Goal: Task Accomplishment & Management: Manage account settings

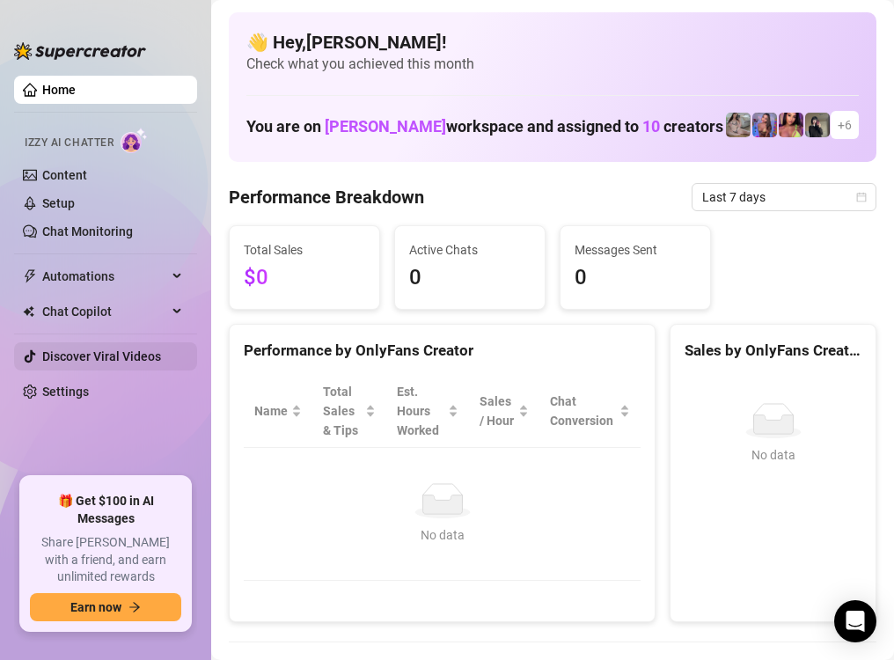
drag, startPoint x: 111, startPoint y: 393, endPoint x: 153, endPoint y: 350, distance: 60.3
click at [89, 393] on link "Settings" at bounding box center [65, 391] width 47 height 14
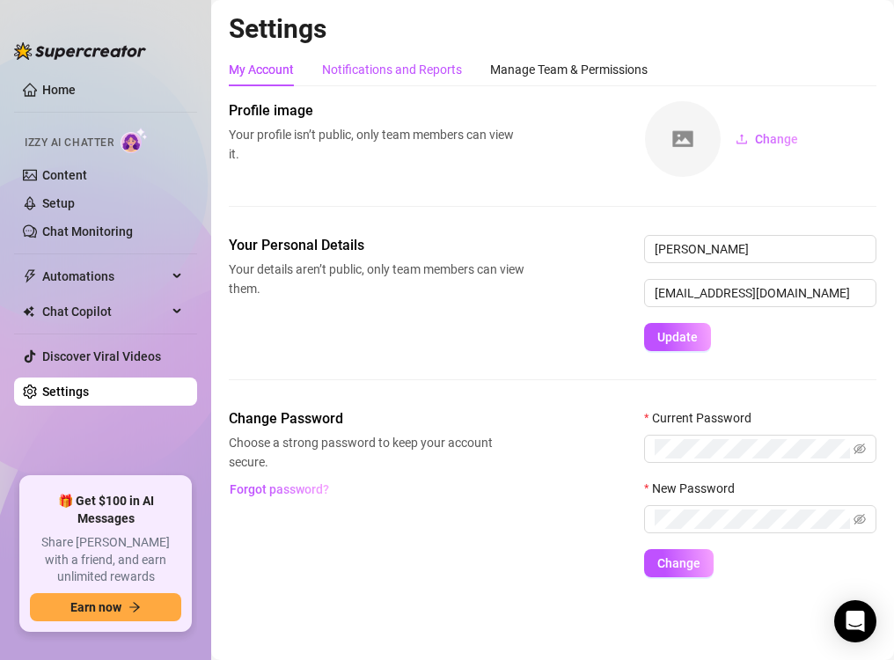
click at [412, 70] on div "Notifications and Reports" at bounding box center [392, 69] width 140 height 19
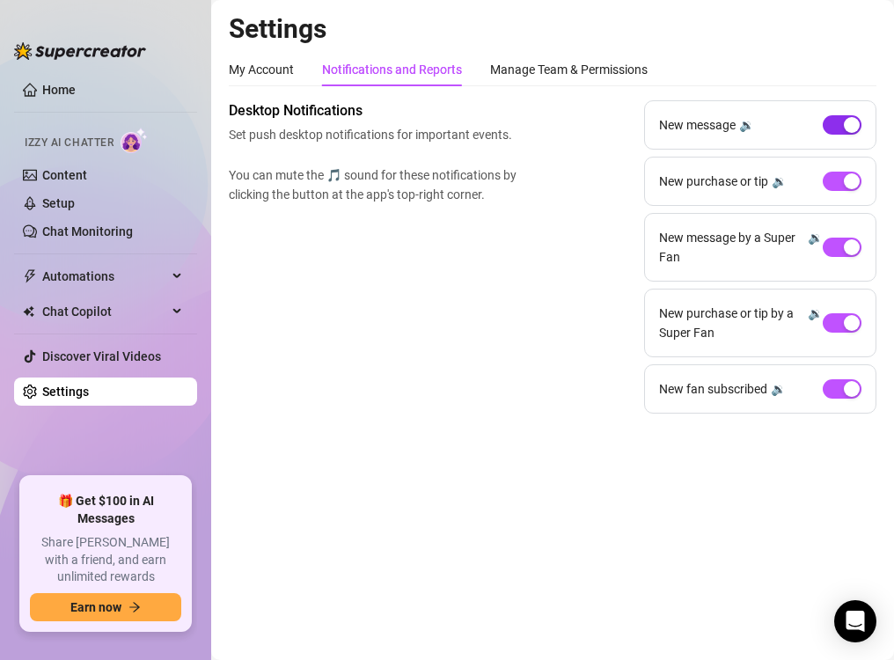
click at [845, 118] on div "button" at bounding box center [851, 125] width 16 height 16
click at [854, 185] on div "button" at bounding box center [851, 181] width 16 height 16
click at [863, 331] on div "New purchase or tip by a Super Fan 🔉" at bounding box center [760, 322] width 232 height 69
click at [853, 331] on span "button" at bounding box center [841, 322] width 39 height 19
click at [856, 137] on div "New message 🔉" at bounding box center [760, 124] width 232 height 49
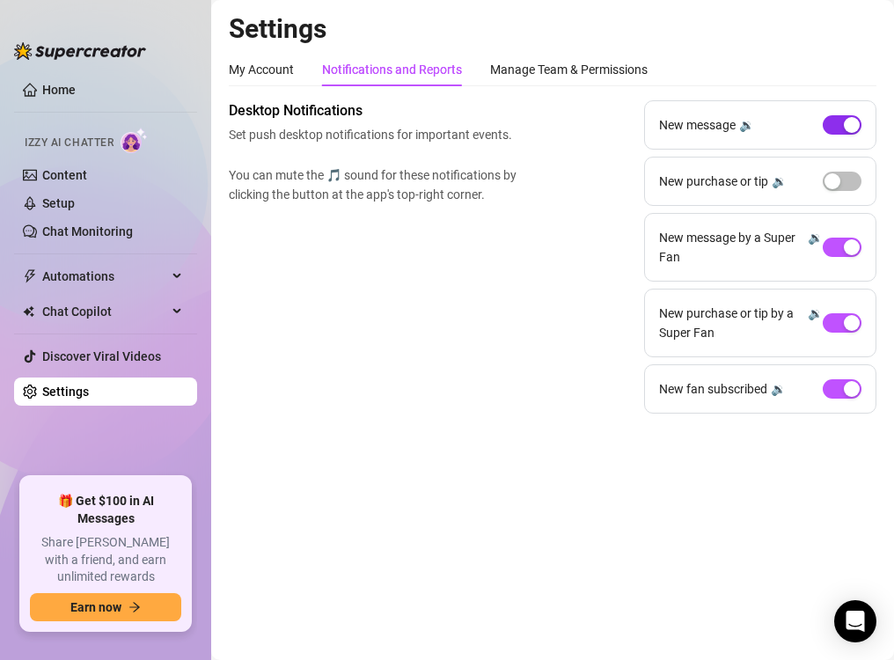
click at [849, 125] on div "button" at bounding box center [851, 125] width 16 height 16
click at [844, 251] on div "button" at bounding box center [851, 247] width 16 height 16
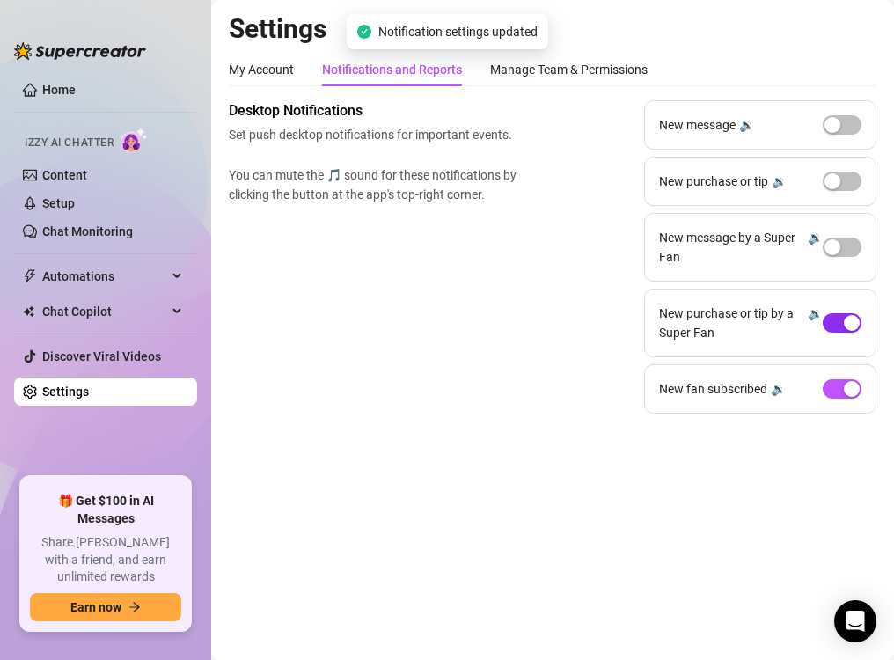
click at [843, 320] on div "button" at bounding box center [851, 323] width 16 height 16
click at [856, 389] on div "button" at bounding box center [851, 389] width 16 height 16
